Goal: Contribute content: Contribute content

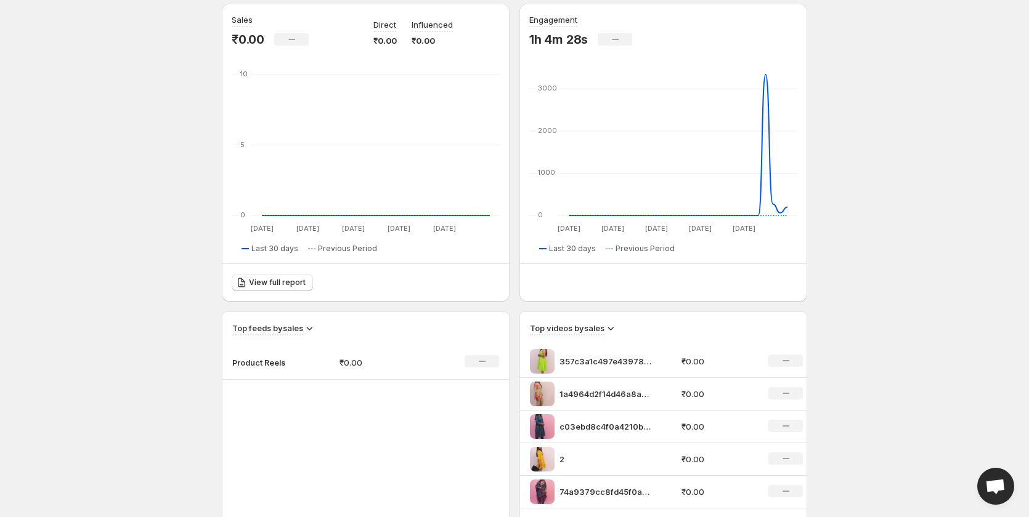
scroll to position [308, 0]
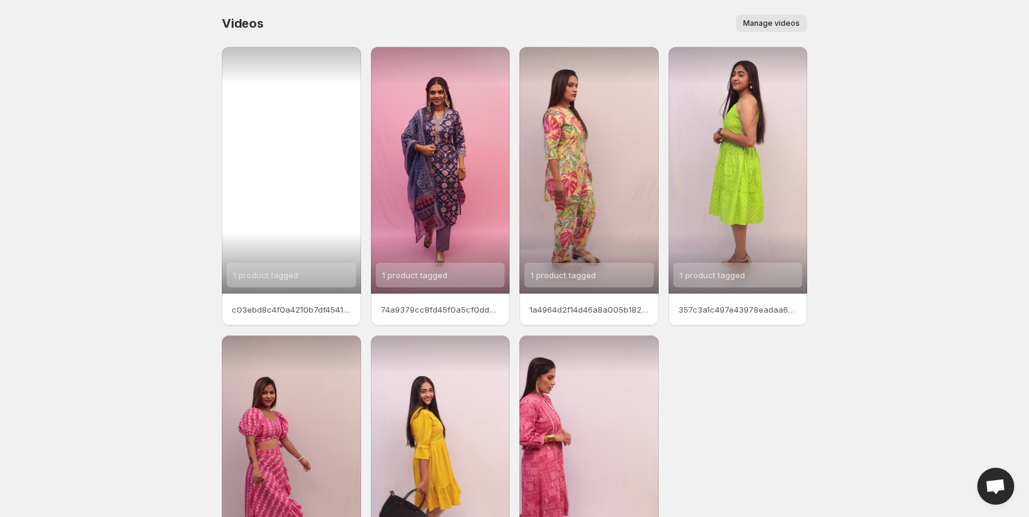
click at [277, 227] on div "1 product tagged" at bounding box center [291, 170] width 139 height 247
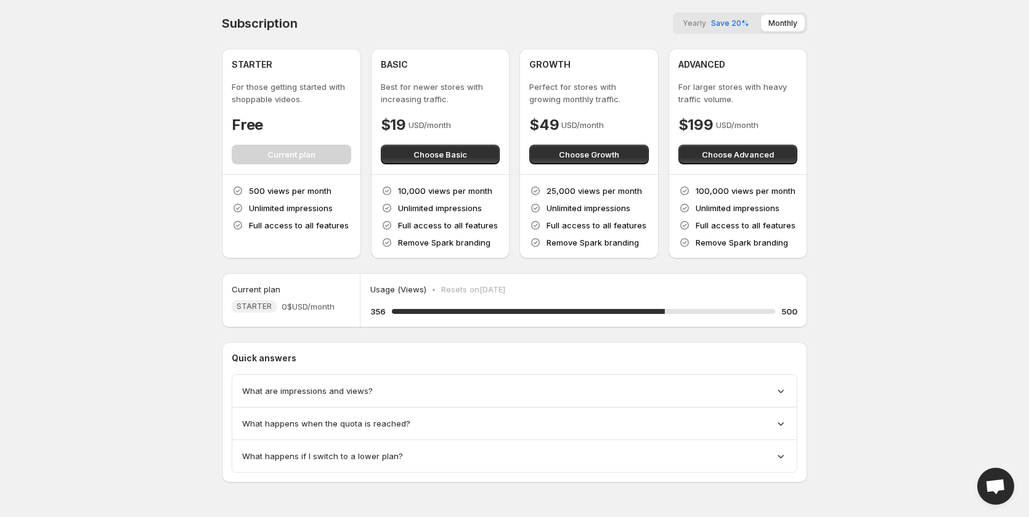
scroll to position [1, 0]
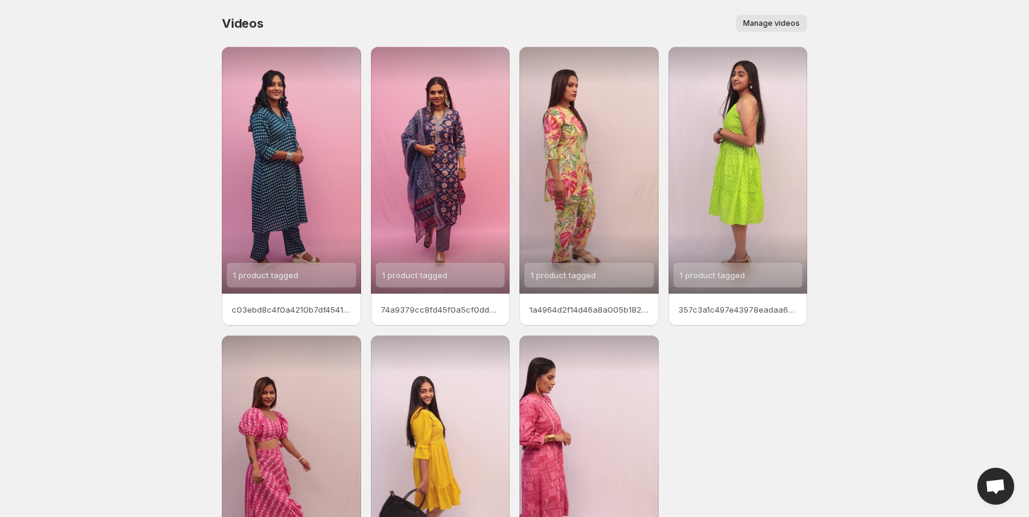
click at [787, 26] on span "Manage videos" at bounding box center [771, 23] width 57 height 10
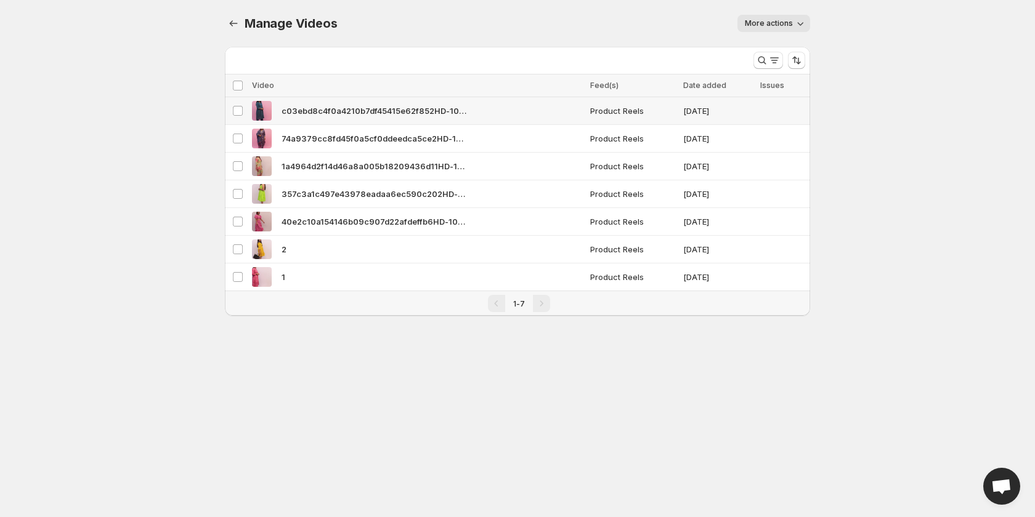
click at [284, 109] on span "c03ebd8c4f0a4210b7df45415e62f852HD-1080p-72Mbps-56274998" at bounding box center [373, 111] width 185 height 12
click at [787, 26] on span "More actions" at bounding box center [769, 23] width 48 height 10
click at [795, 24] on icon "button" at bounding box center [800, 23] width 12 height 12
click at [799, 24] on icon "button" at bounding box center [801, 24] width 6 height 4
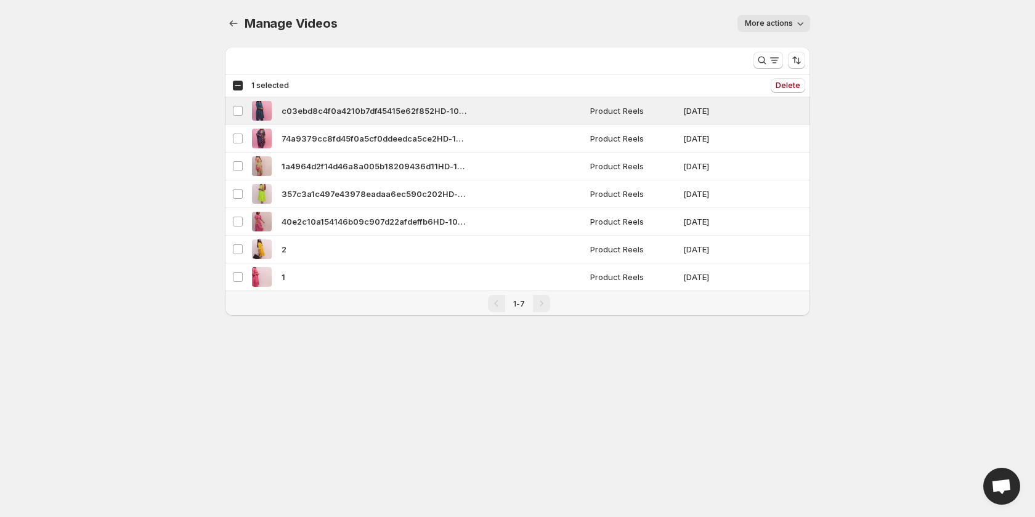
click at [799, 24] on icon "button" at bounding box center [801, 24] width 6 height 4
click at [779, 52] on span "Regenerate missing previews" at bounding box center [803, 49] width 114 height 10
click at [775, 60] on icon "Search and filter results" at bounding box center [774, 60] width 12 height 12
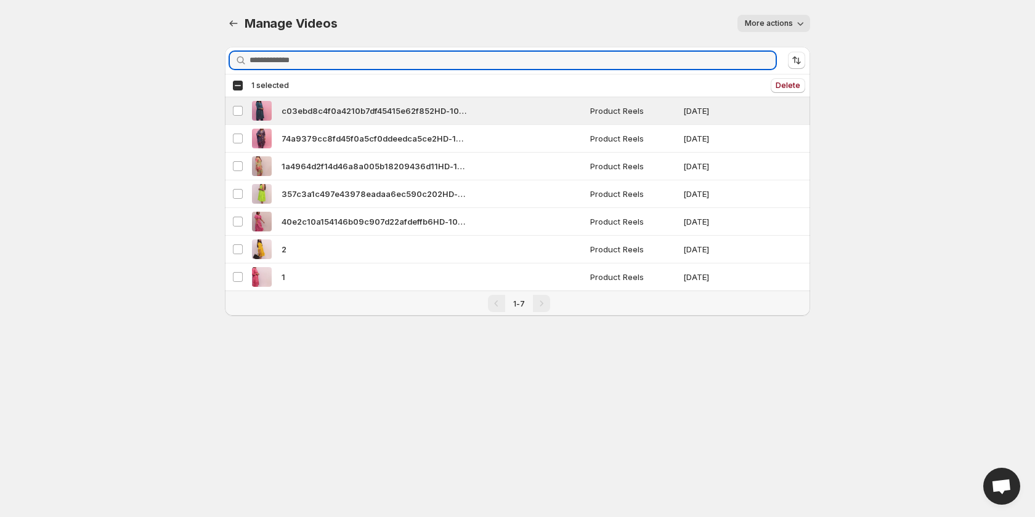
drag, startPoint x: 911, startPoint y: 73, endPoint x: 867, endPoint y: 73, distance: 43.7
click at [911, 75] on body "Home Feeds Videos Subscription Settings Manage Videos. This page is ready Manag…" at bounding box center [517, 258] width 1035 height 517
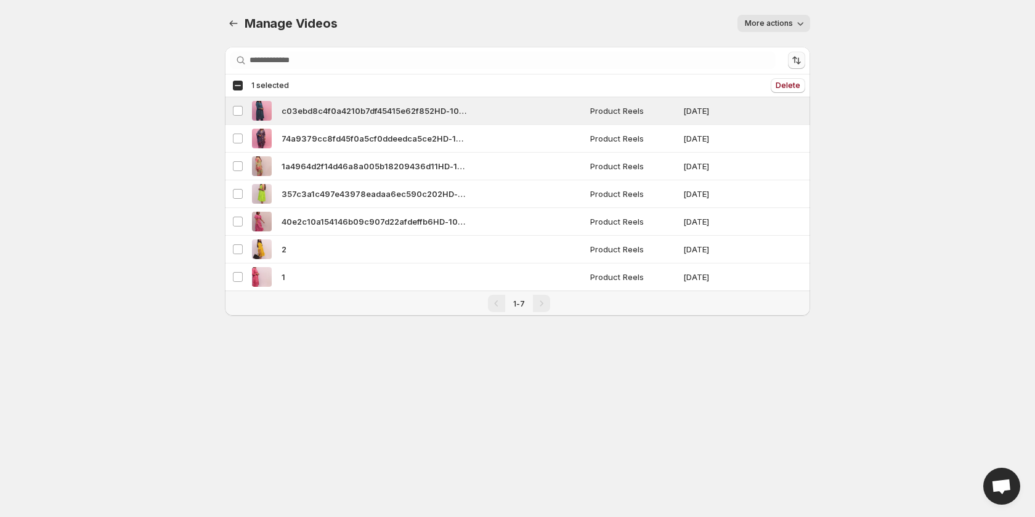
click at [798, 65] on icon "Sort the results" at bounding box center [796, 60] width 12 height 12
click at [895, 71] on body "Home Feeds Videos Subscription Settings Manage Videos. This page is ready Manag…" at bounding box center [517, 258] width 1035 height 517
click at [791, 25] on span "More actions" at bounding box center [769, 23] width 48 height 10
drag, startPoint x: 921, startPoint y: 50, endPoint x: 937, endPoint y: 57, distance: 18.2
click at [921, 50] on body "Home Feeds Videos Subscription Settings Manage Videos. This page is ready Manag…" at bounding box center [517, 258] width 1035 height 517
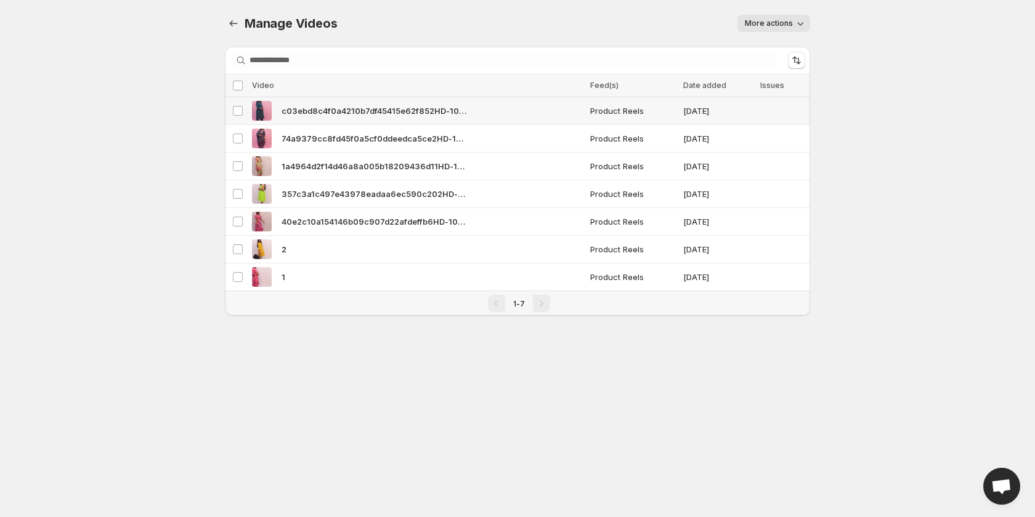
click at [312, 108] on span "c03ebd8c4f0a4210b7df45415e62f852HD-1080p-72Mbps-56274998" at bounding box center [373, 111] width 185 height 12
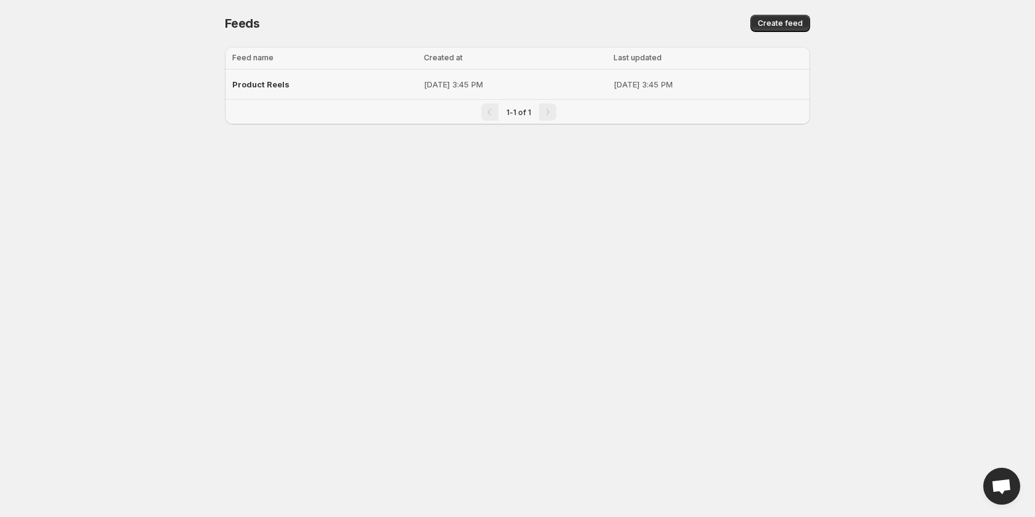
click at [269, 83] on span "Product Reels" at bounding box center [260, 84] width 57 height 10
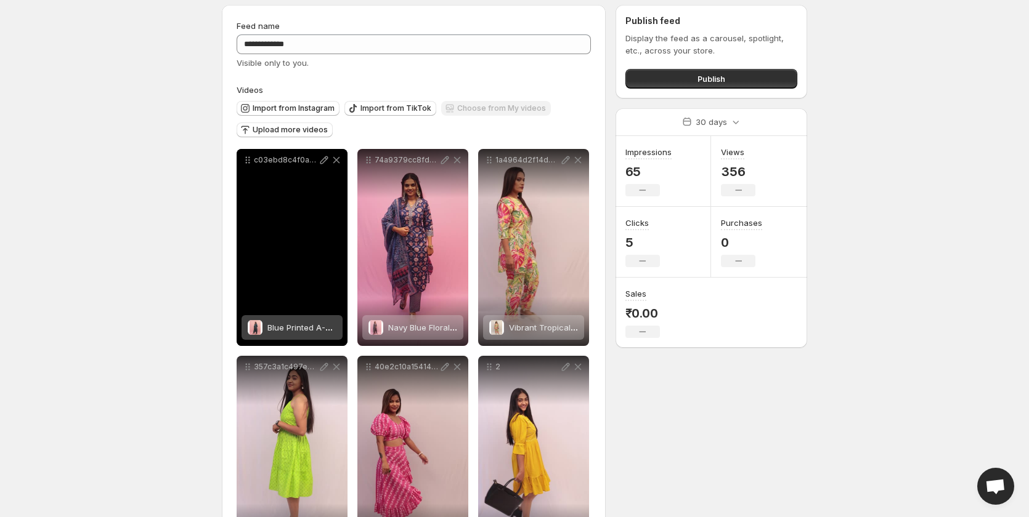
scroll to position [62, 0]
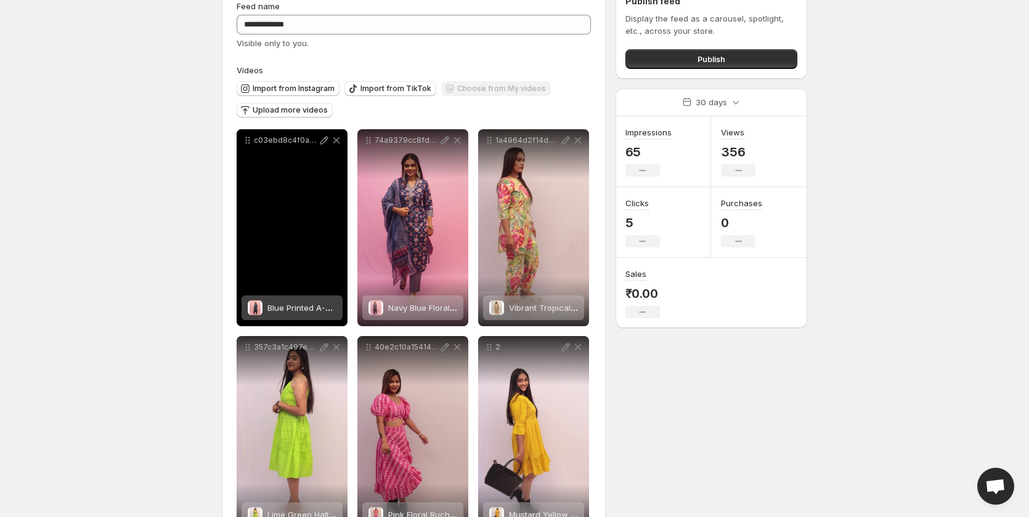
click at [289, 252] on div "c03ebd8c4f0a4210b7df45415e62f852HD-1080p-72Mbps-56274998" at bounding box center [292, 227] width 111 height 197
click at [283, 305] on span "Blue Printed A-Line Kurta Set" at bounding box center [322, 308] width 111 height 10
click at [298, 181] on div "c03ebd8c4f0a4210b7df45415e62f852HD-1080p-72Mbps-56274998" at bounding box center [292, 227] width 111 height 197
click at [321, 142] on icon at bounding box center [324, 141] width 8 height 8
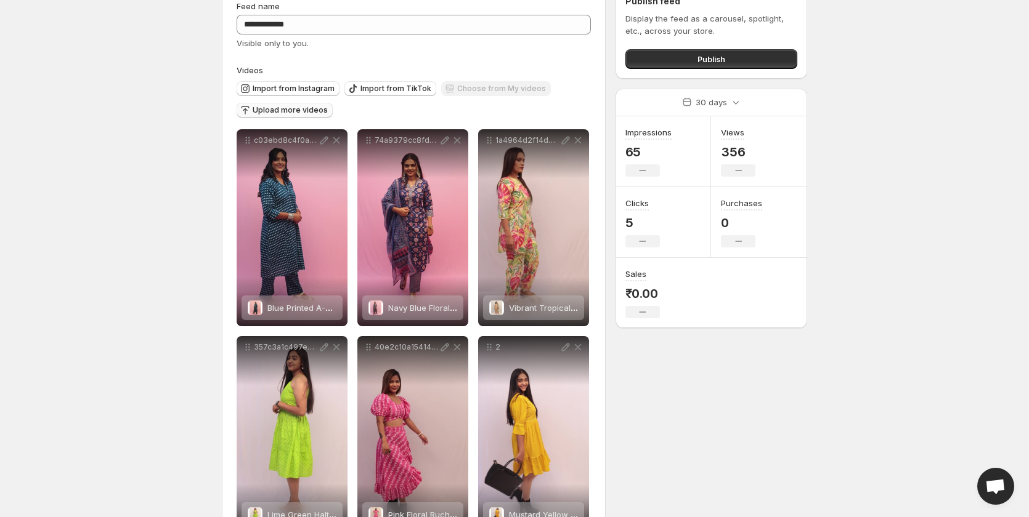
click at [273, 109] on span "Upload more videos" at bounding box center [290, 110] width 75 height 10
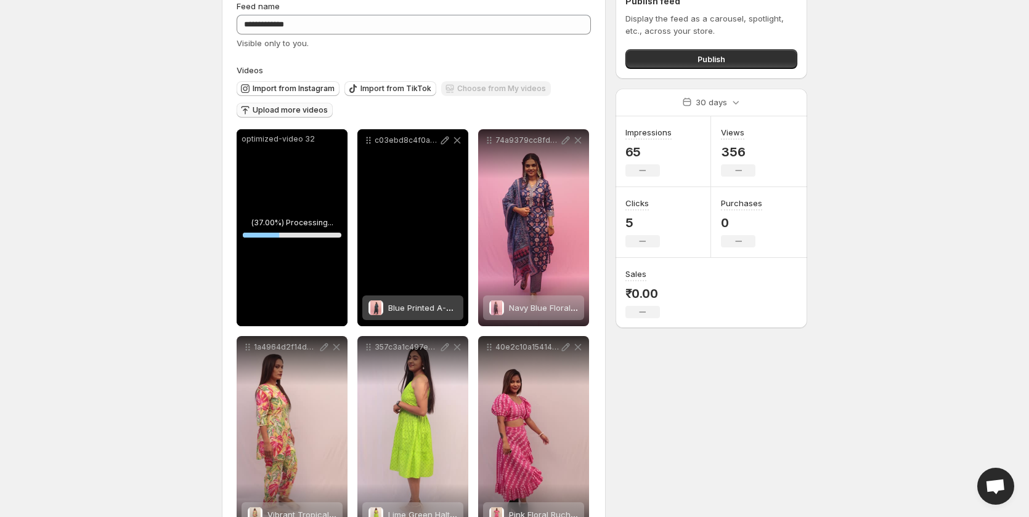
click at [410, 308] on span "Blue Printed A-Line Kurta Set" at bounding box center [443, 308] width 111 height 10
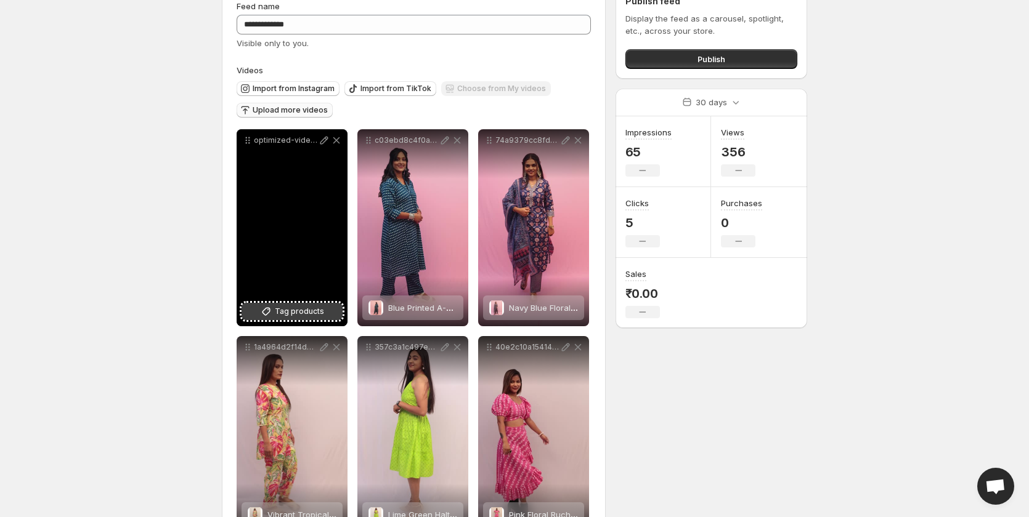
click at [285, 310] on span "Tag products" at bounding box center [299, 311] width 49 height 12
click at [283, 315] on span "Tag products" at bounding box center [299, 311] width 49 height 12
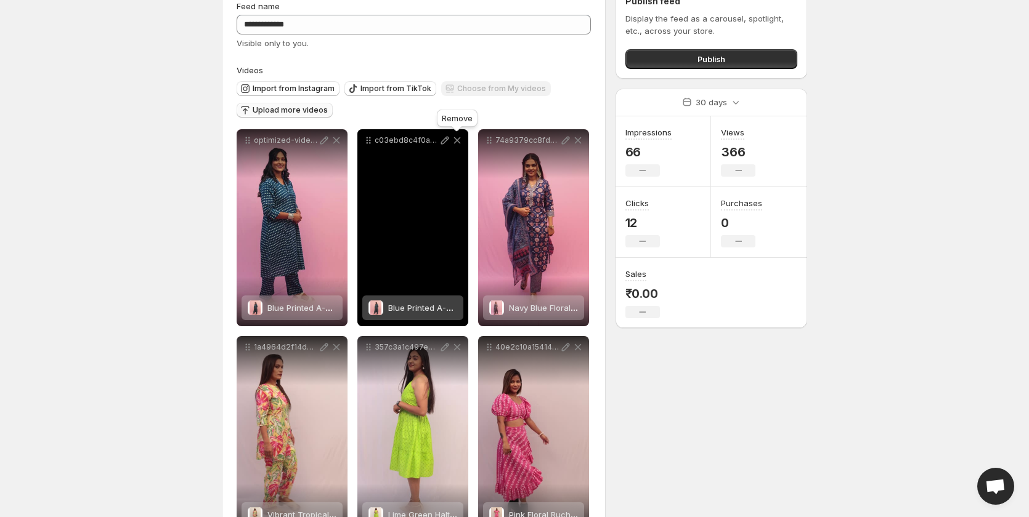
click at [457, 140] on icon at bounding box center [457, 140] width 7 height 7
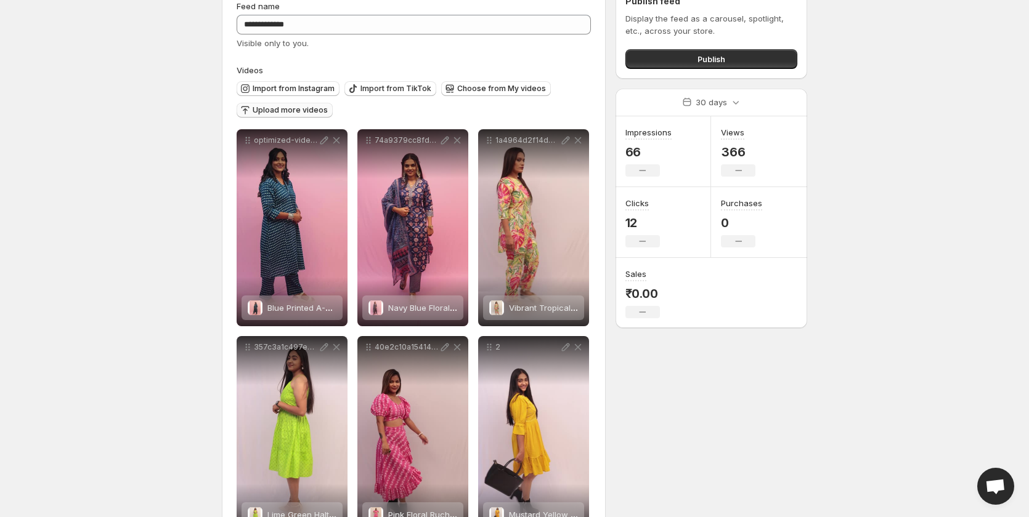
click at [280, 110] on span "Upload more videos" at bounding box center [290, 110] width 75 height 10
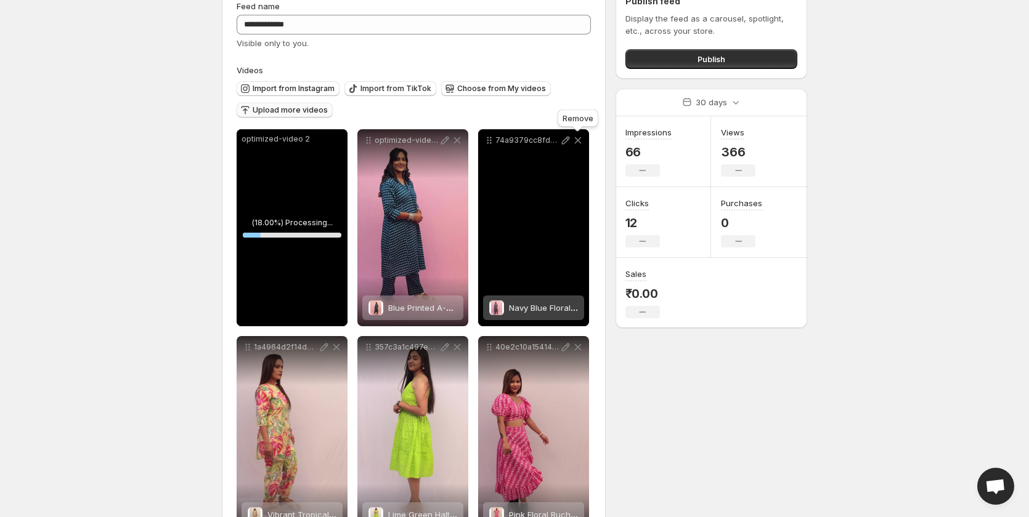
click at [578, 142] on icon at bounding box center [578, 140] width 12 height 12
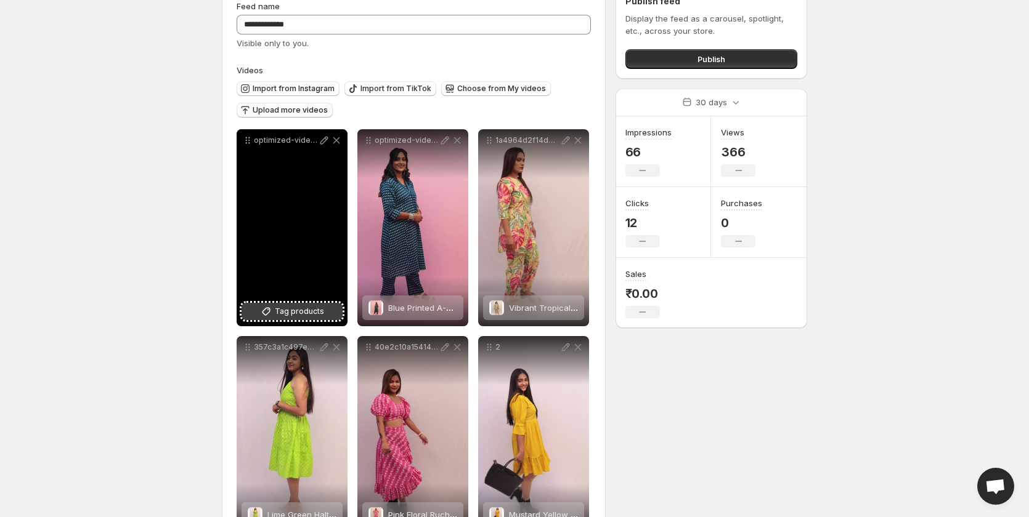
click at [299, 312] on span "Tag products" at bounding box center [299, 311] width 49 height 12
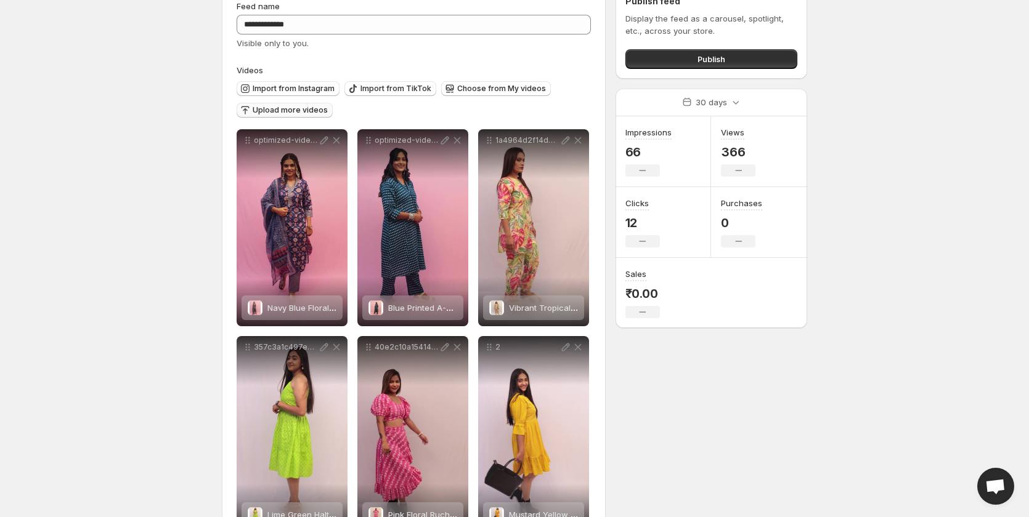
click at [302, 115] on button "Upload more videos" at bounding box center [285, 110] width 96 height 15
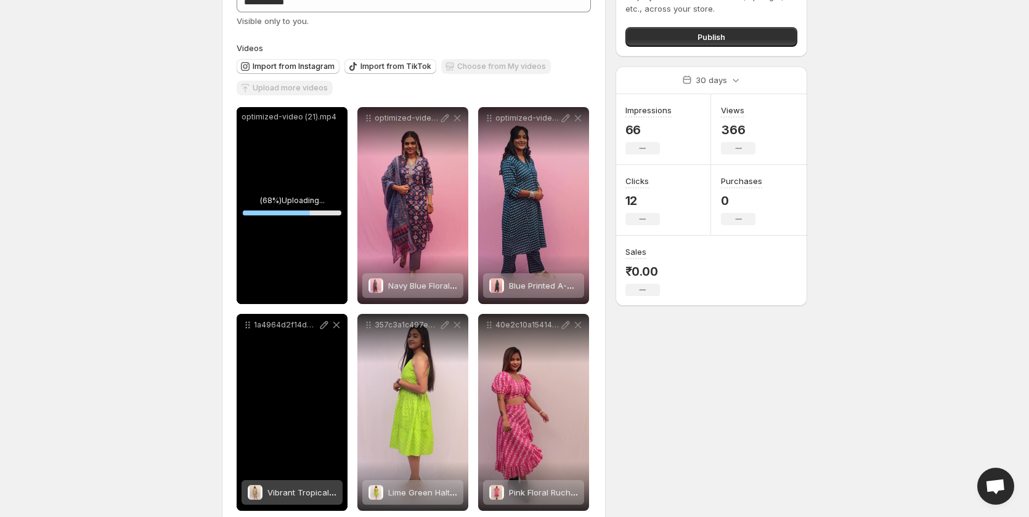
scroll to position [123, 0]
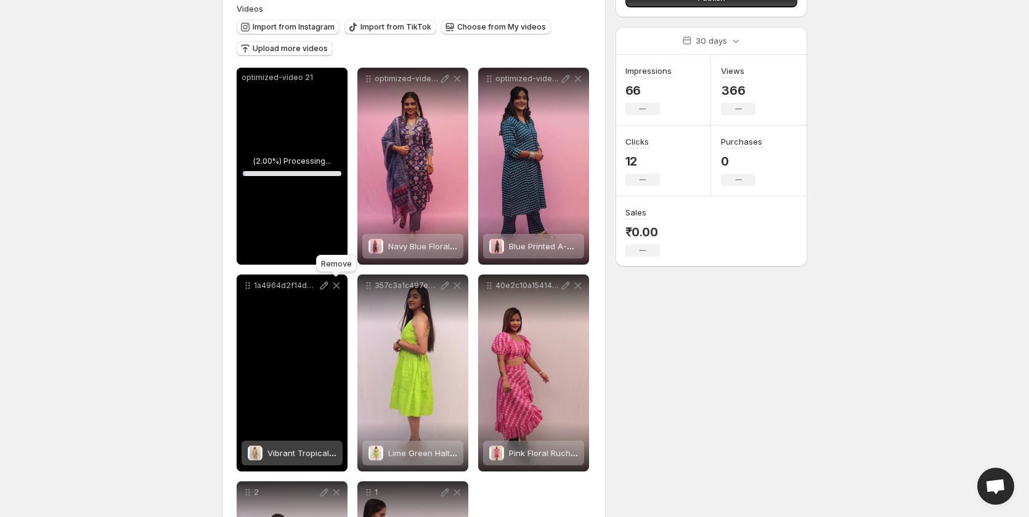
click at [338, 285] on icon at bounding box center [336, 286] width 7 height 7
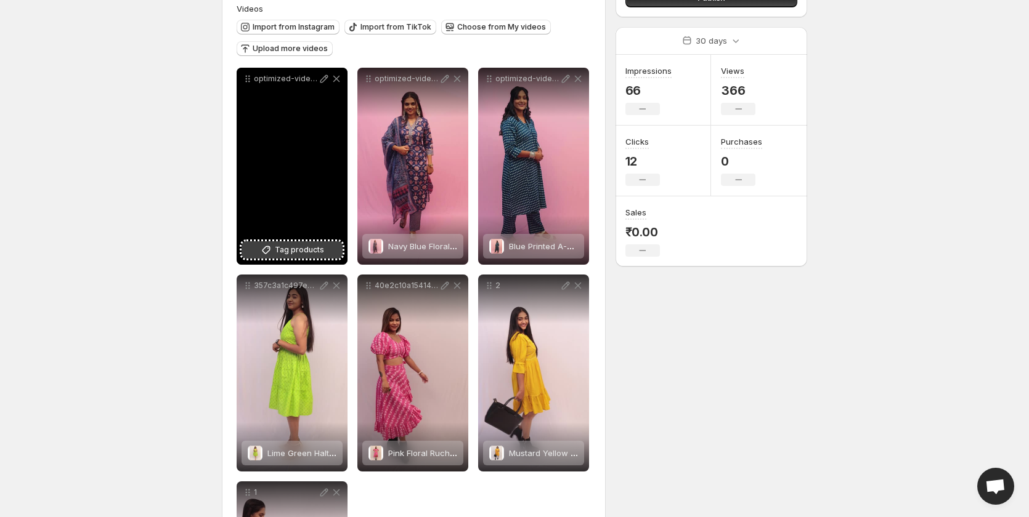
click at [298, 253] on span "Tag products" at bounding box center [299, 250] width 49 height 12
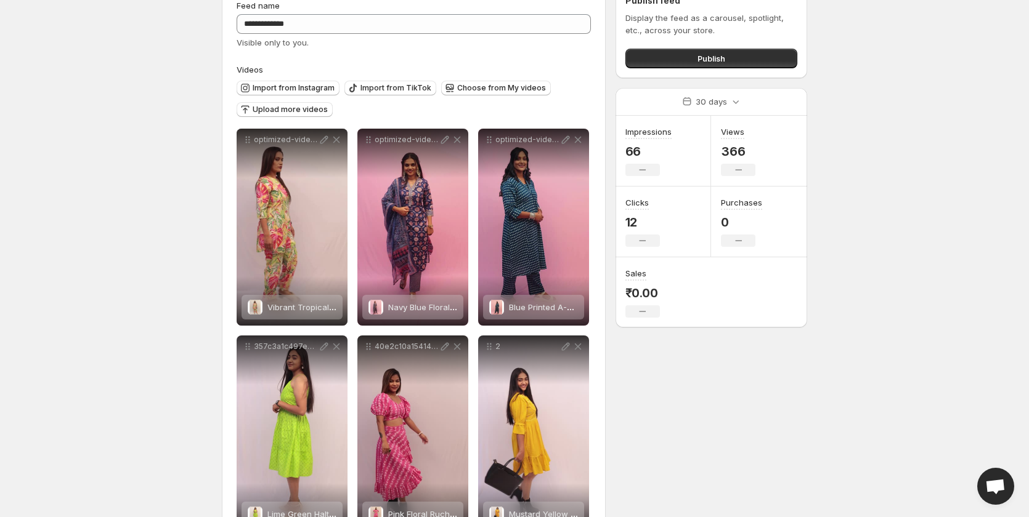
scroll to position [62, 0]
click at [286, 113] on span "Upload more videos" at bounding box center [290, 110] width 75 height 10
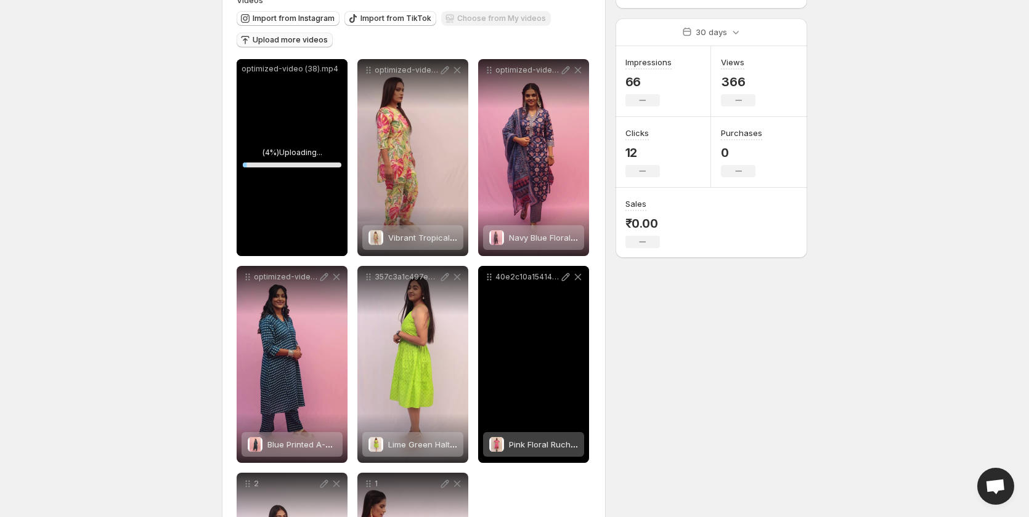
scroll to position [185, 0]
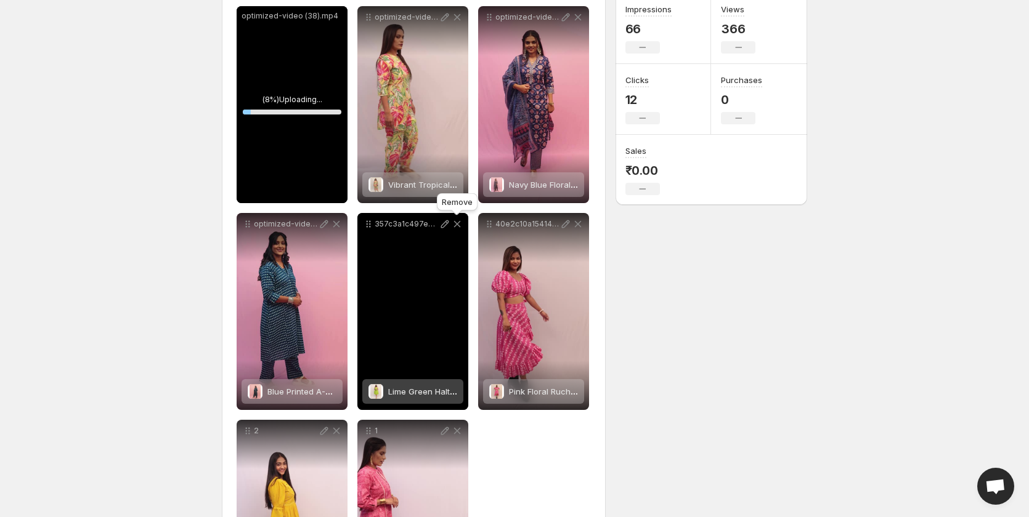
click at [456, 224] on icon at bounding box center [457, 224] width 7 height 7
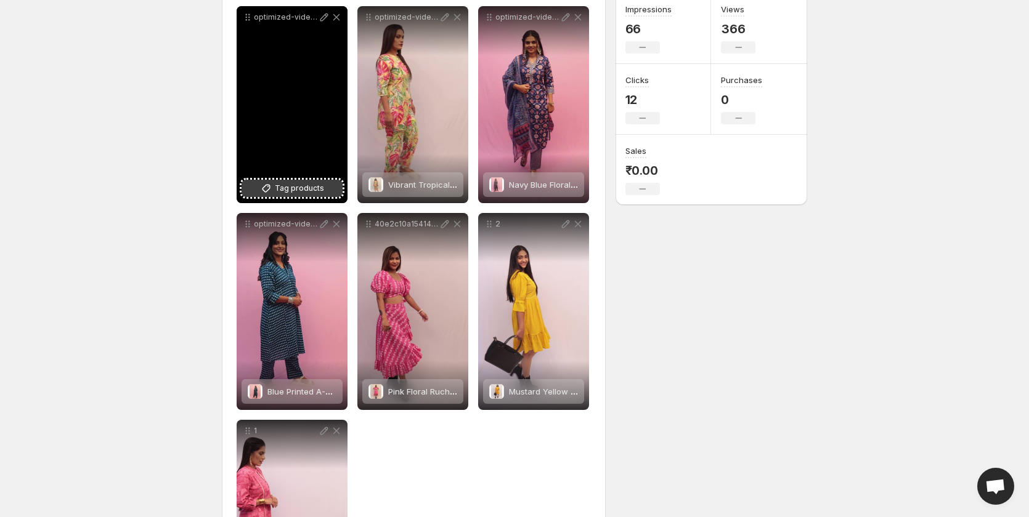
click at [299, 188] on span "Tag products" at bounding box center [299, 188] width 49 height 12
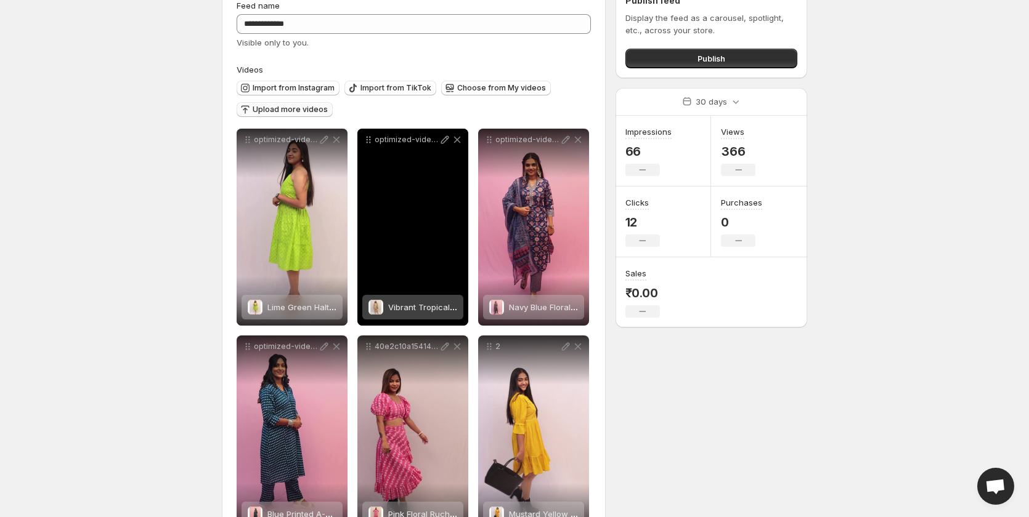
scroll to position [62, 0]
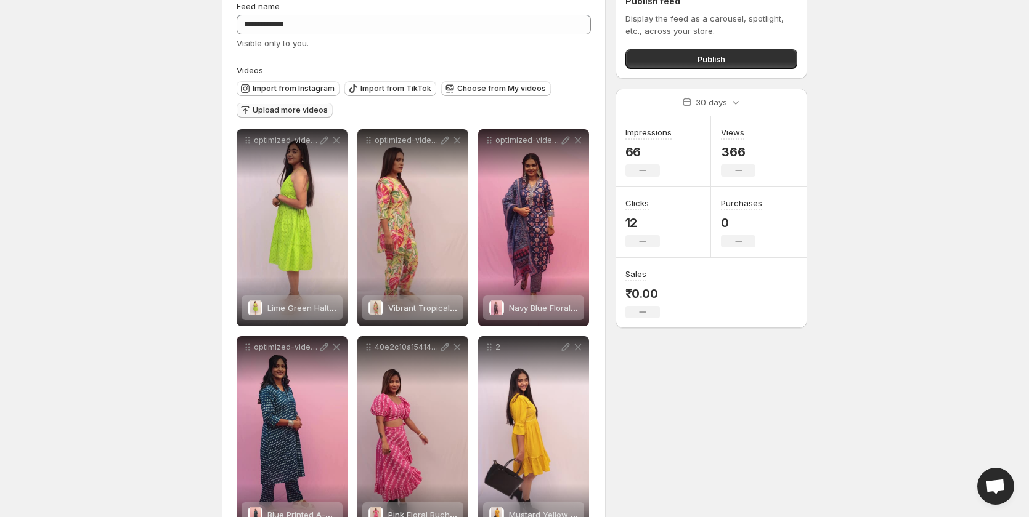
click at [275, 112] on span "Upload more videos" at bounding box center [290, 110] width 75 height 10
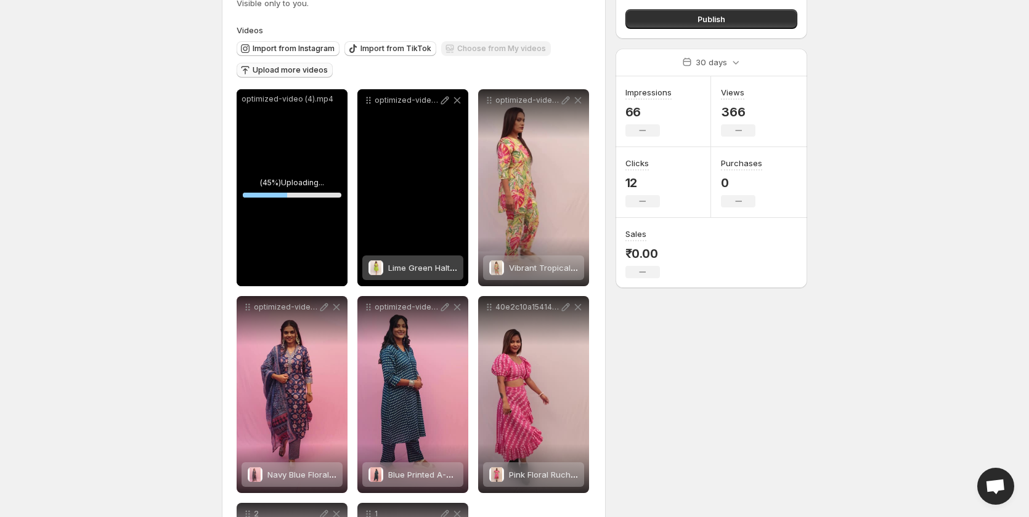
scroll to position [123, 0]
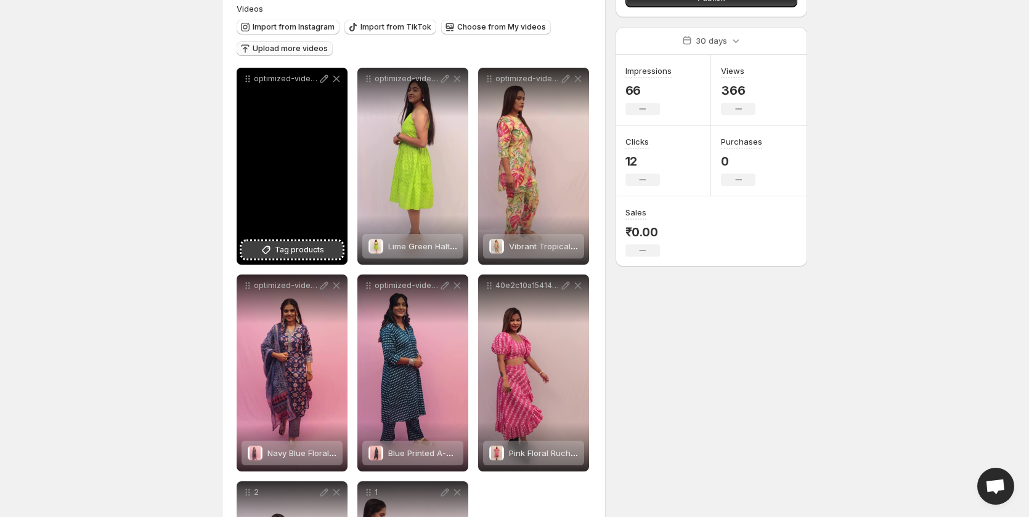
click at [298, 252] on span "Tag products" at bounding box center [299, 250] width 49 height 12
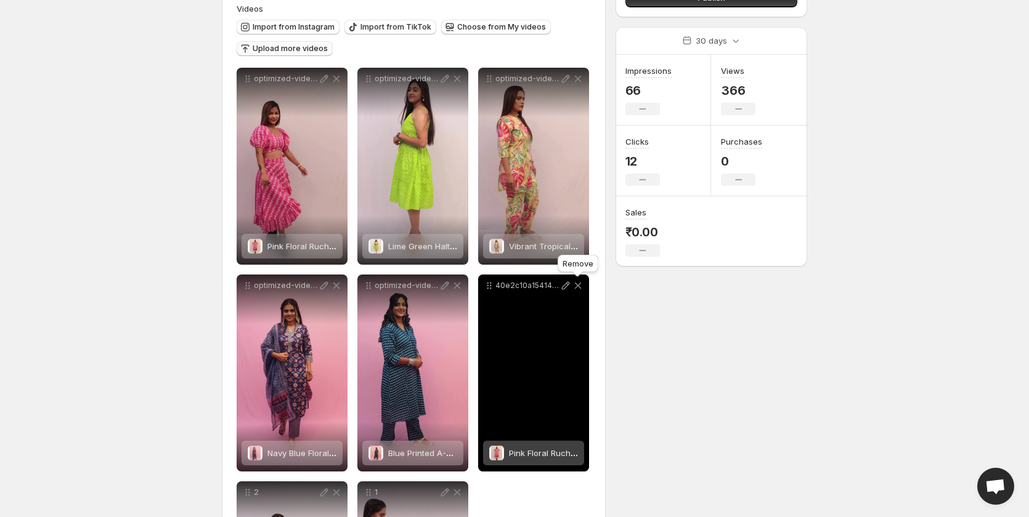
click at [577, 283] on icon at bounding box center [578, 286] width 12 height 12
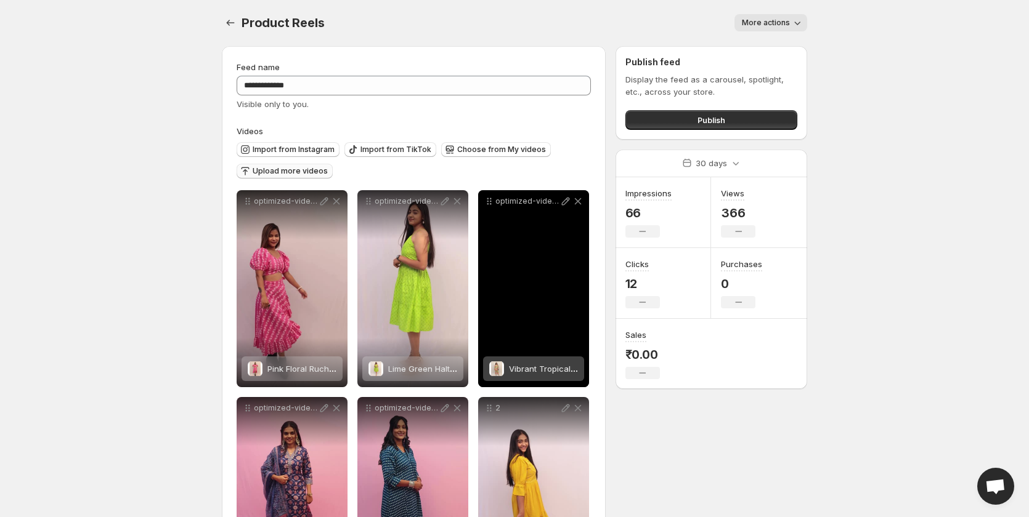
scroll to position [0, 0]
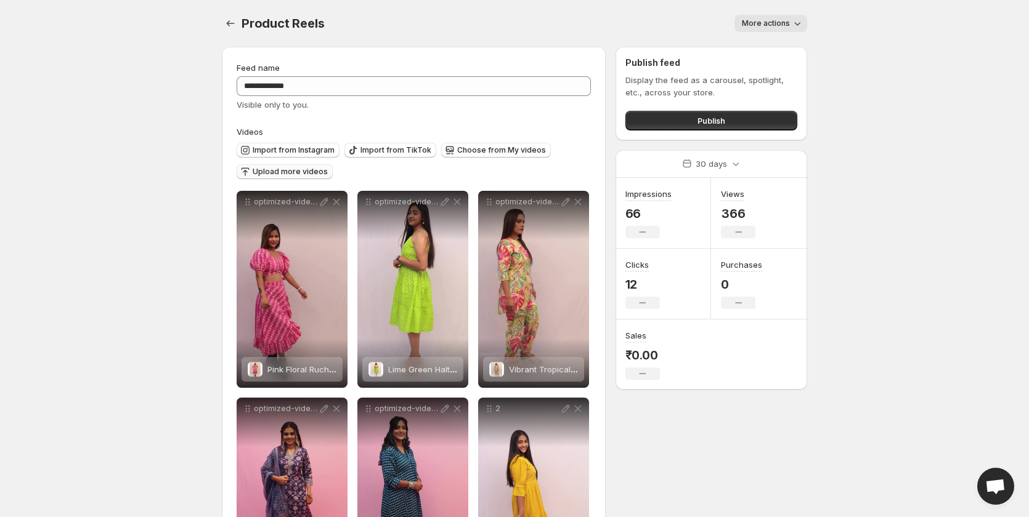
click at [280, 173] on span "Upload more videos" at bounding box center [290, 172] width 75 height 10
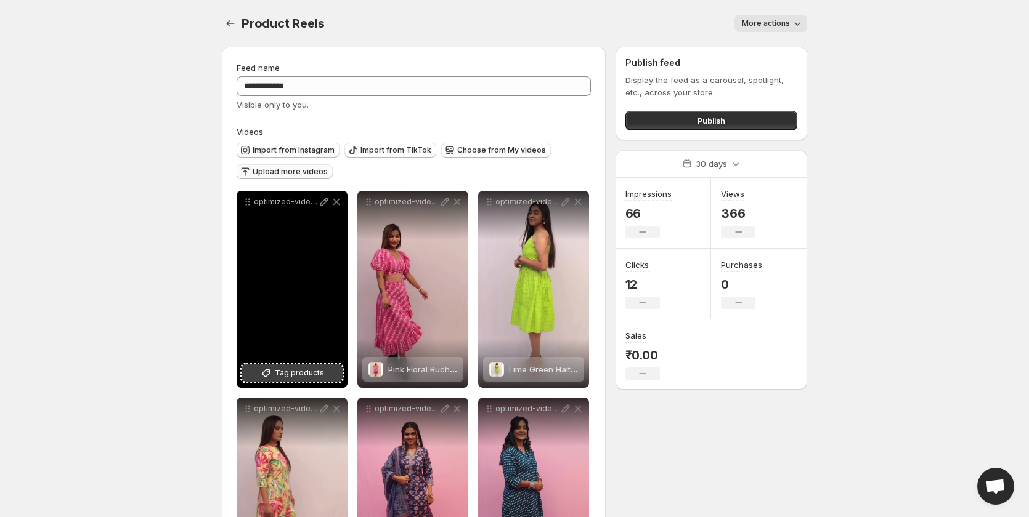
click at [280, 373] on span "Tag products" at bounding box center [299, 373] width 49 height 12
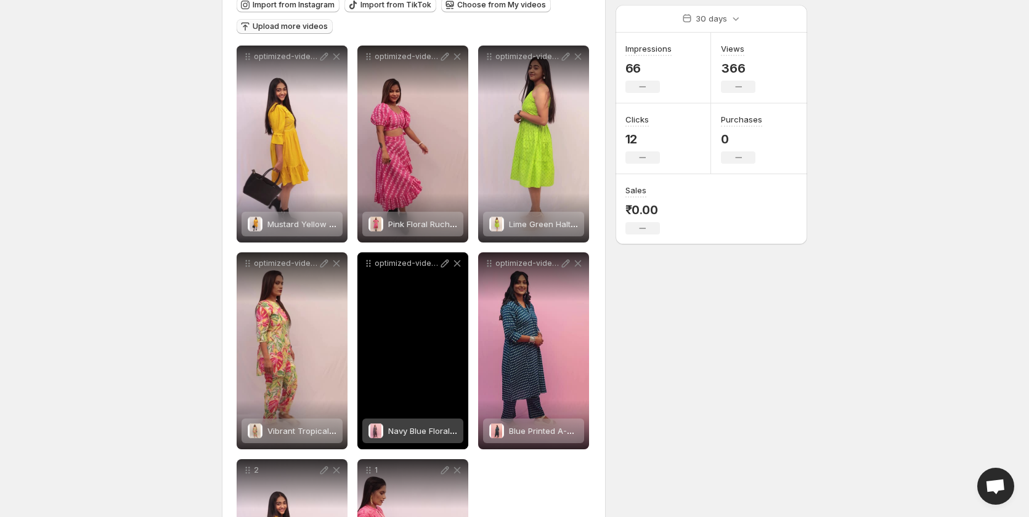
scroll to position [246, 0]
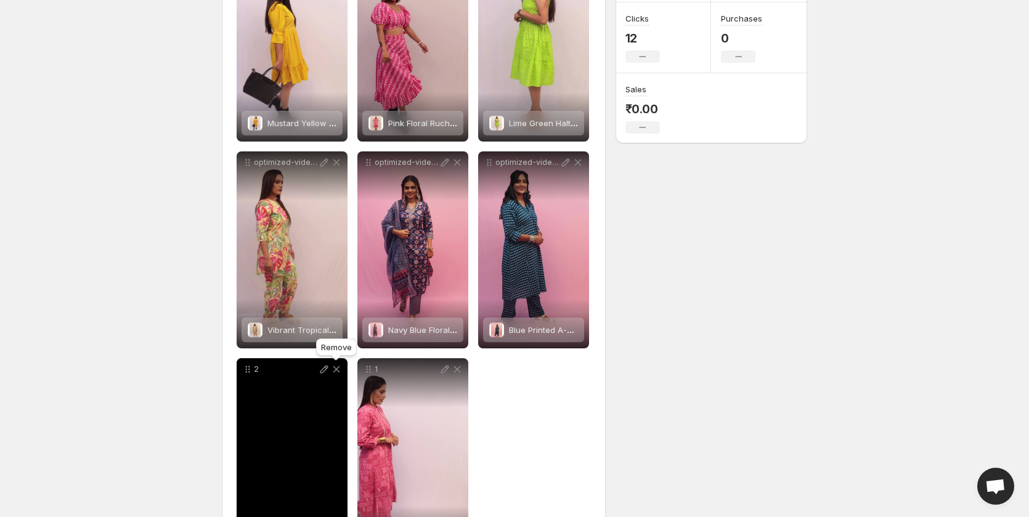
click at [337, 367] on icon at bounding box center [336, 369] width 12 height 12
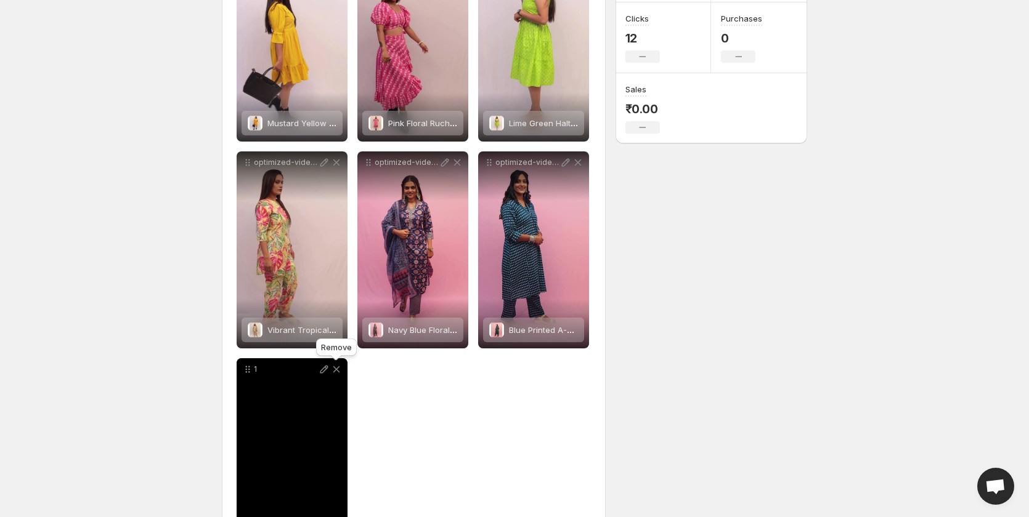
click at [336, 371] on icon at bounding box center [336, 369] width 12 height 12
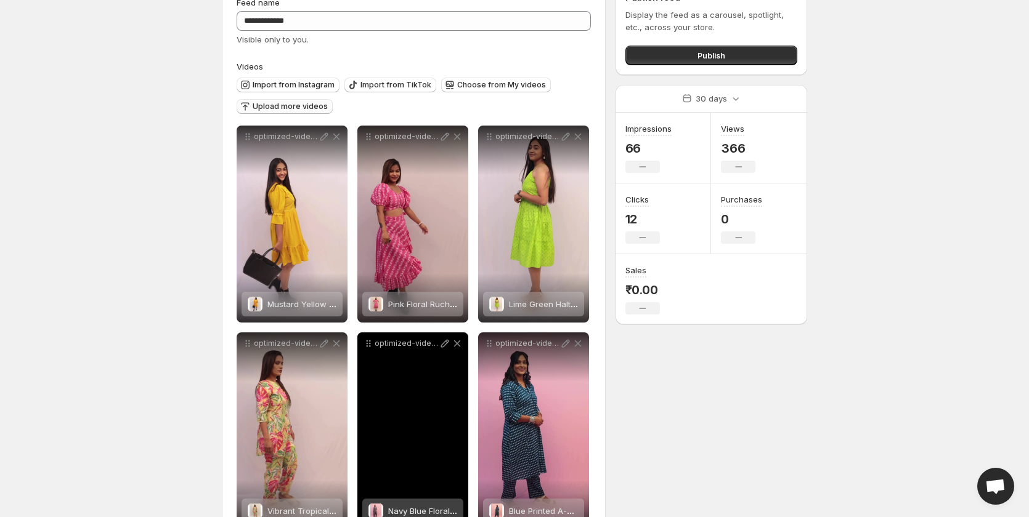
scroll to position [0, 0]
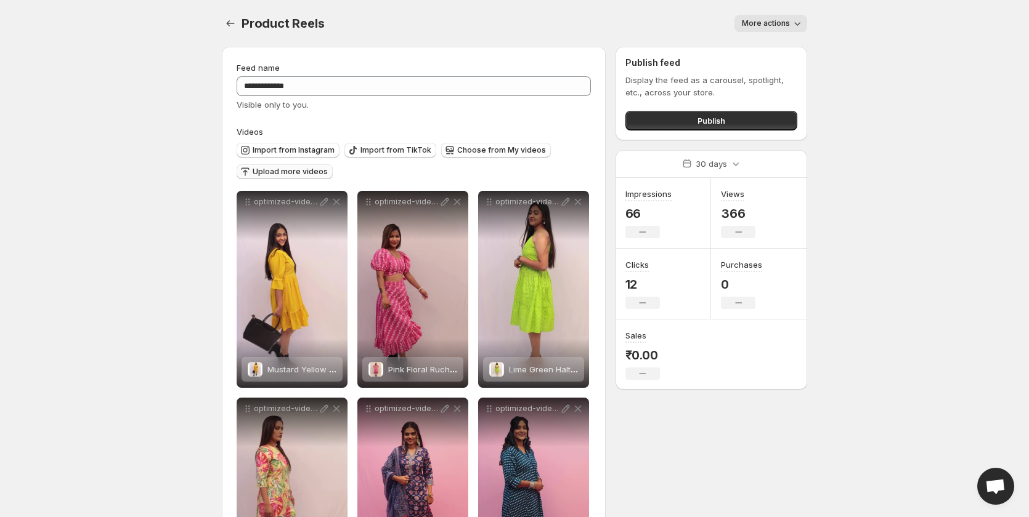
click at [280, 171] on span "Upload more videos" at bounding box center [290, 172] width 75 height 10
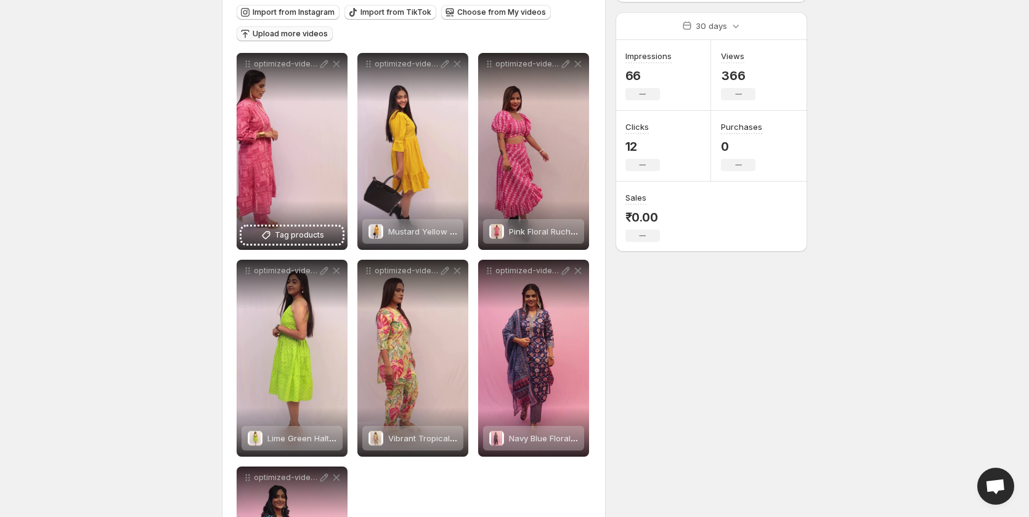
scroll to position [123, 0]
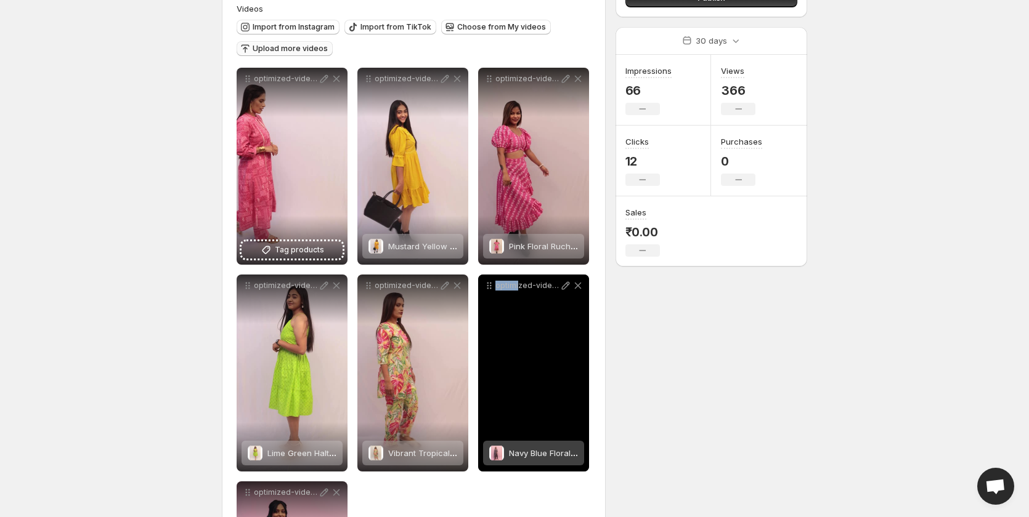
drag, startPoint x: 517, startPoint y: 365, endPoint x: 483, endPoint y: 366, distance: 33.9
click at [483, 367] on div "optimized-video 2" at bounding box center [533, 373] width 111 height 197
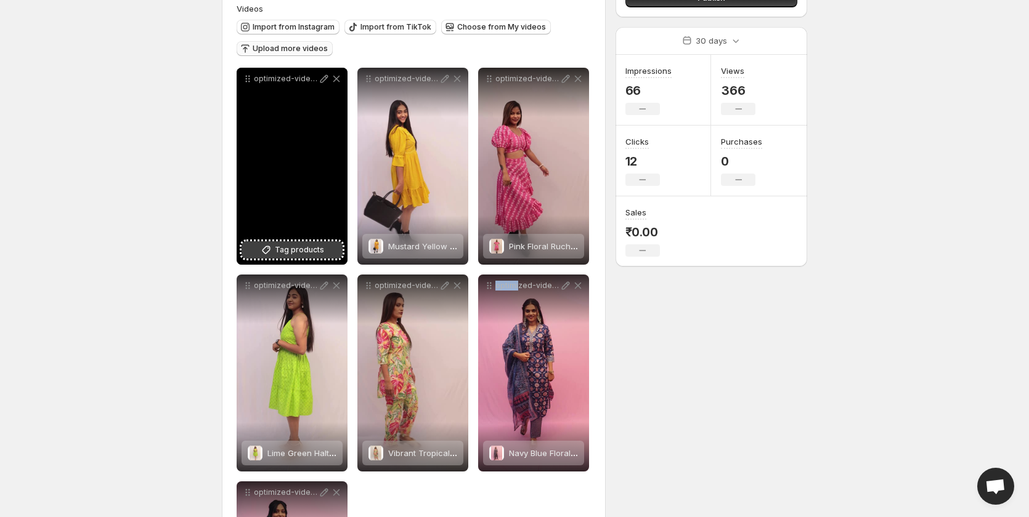
click at [305, 255] on span "Tag products" at bounding box center [299, 250] width 49 height 12
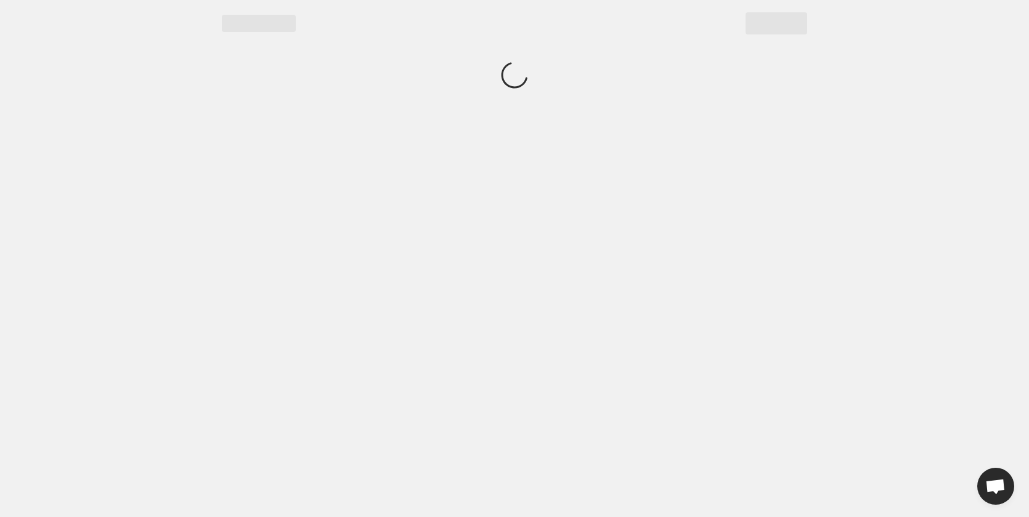
scroll to position [0, 0]
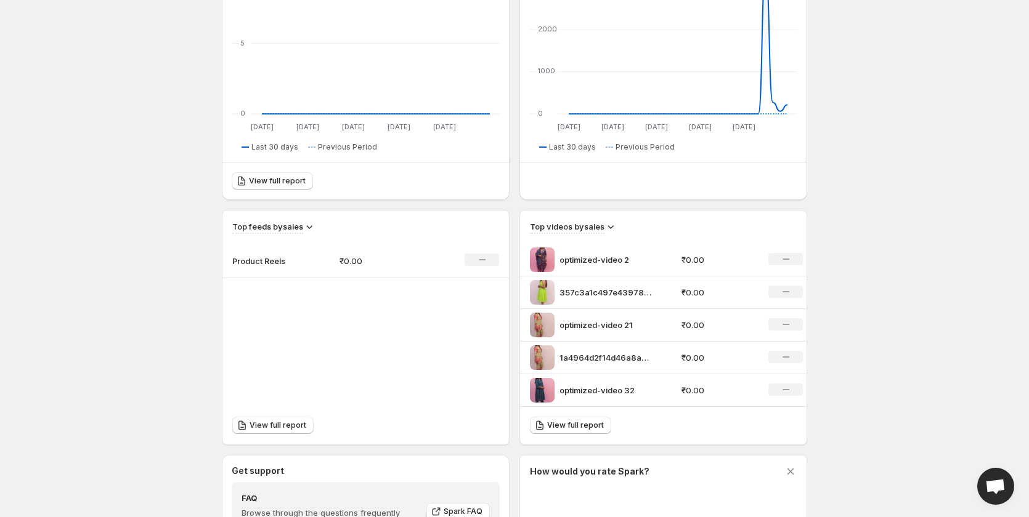
scroll to position [246, 0]
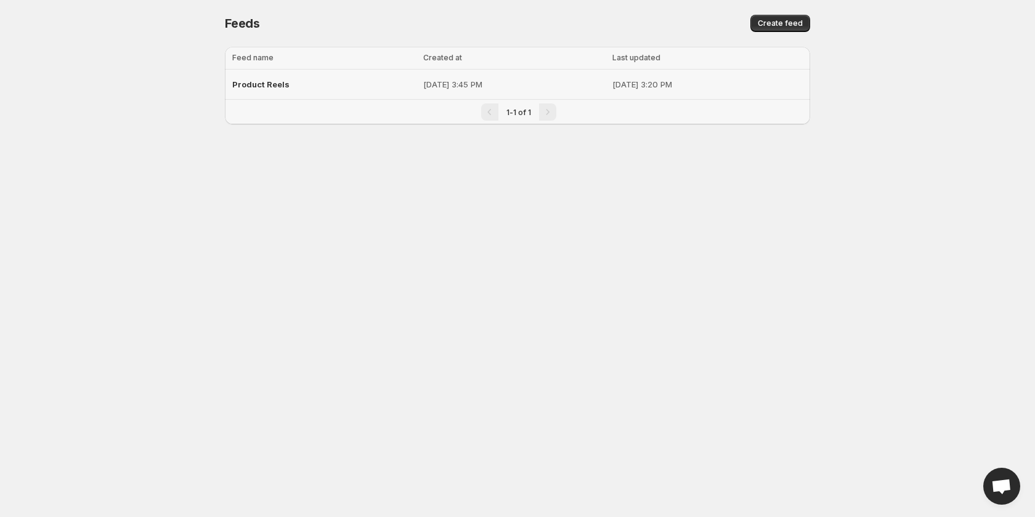
click at [261, 84] on span "Product Reels" at bounding box center [260, 84] width 57 height 10
